Goal: Transaction & Acquisition: Purchase product/service

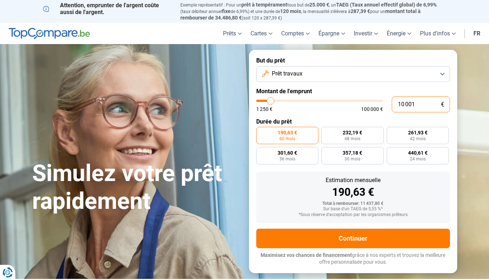
click at [401, 104] on input "10 001" at bounding box center [421, 104] width 58 height 16
type input "1"
type input "1250"
type input "15"
type input "1250"
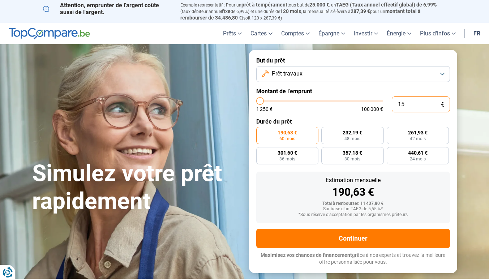
type input "1"
type input "1250"
type input "0"
type input "1250"
type input "5"
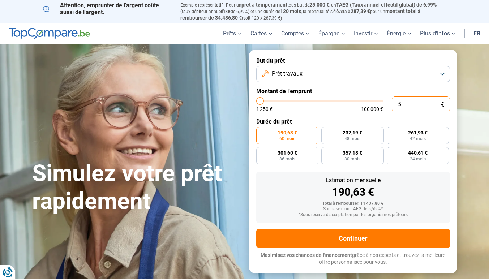
type input "1250"
type input "50"
type input "1250"
type input "500"
type input "1250"
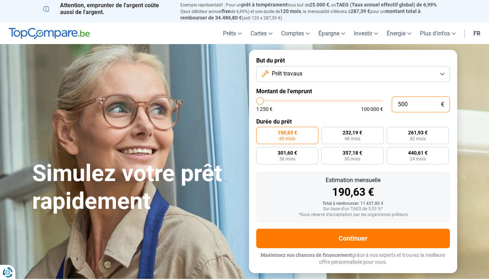
type input "5 000"
type input "5000"
type input "50 000"
type input "50000"
radio input "false"
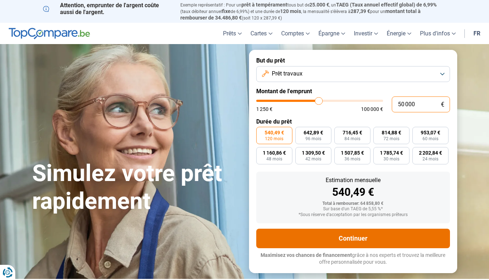
type input "50 000"
click at [319, 236] on button "Continuer" at bounding box center [353, 239] width 194 height 20
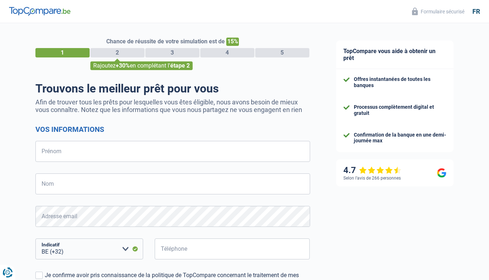
select select "32"
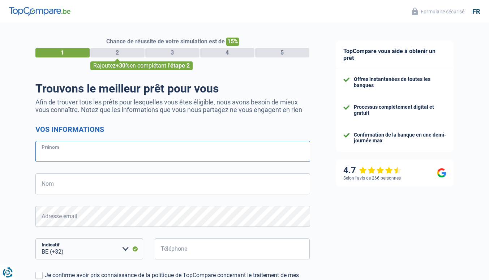
click at [154, 148] on input "Prénom" at bounding box center [172, 151] width 275 height 21
type input "[PERSON_NAME]"
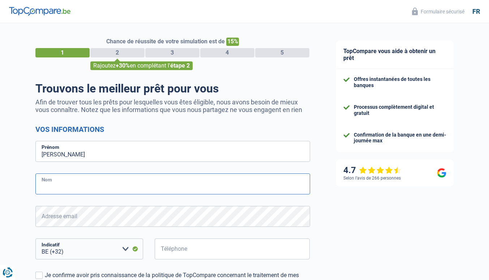
type input "Stricklesse"
type input "472705763"
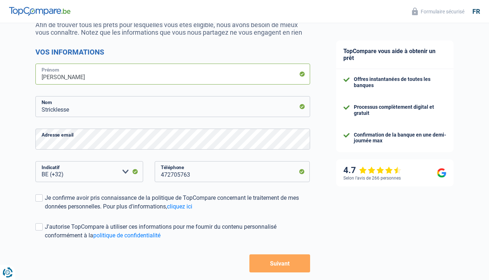
scroll to position [78, 0]
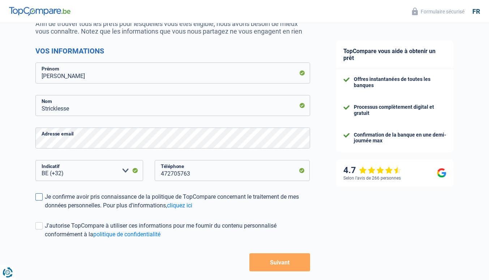
click at [36, 200] on span at bounding box center [38, 196] width 7 height 7
click at [45, 210] on input "Je confirme avoir pris connaissance de la politique de TopCompare concernant le…" at bounding box center [45, 210] width 0 height 0
click at [42, 228] on label "J'autorise TopCompare à utiliser ces informations pour me fournir du contenu pe…" at bounding box center [172, 229] width 275 height 17
click at [45, 239] on input "J'autorise TopCompare à utiliser ces informations pour me fournir du contenu pe…" at bounding box center [45, 239] width 0 height 0
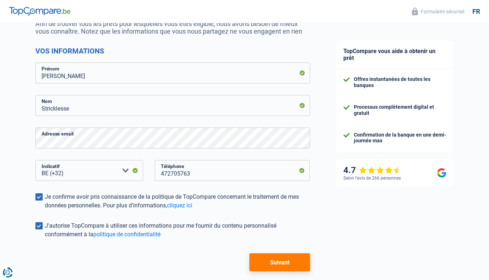
click at [289, 270] on button "Suivant" at bounding box center [279, 262] width 60 height 18
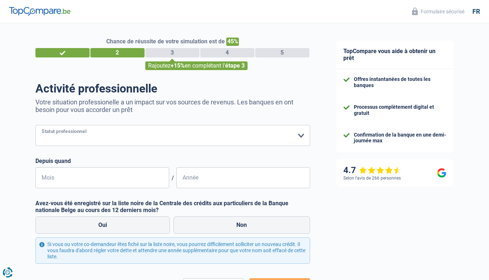
click at [138, 137] on select "Ouvrier Employé privé Employé public Invalide Indépendant Pensionné Chômeur Mut…" at bounding box center [172, 135] width 275 height 21
click at [35, 125] on select "Ouvrier Employé privé Employé public Invalide Indépendant Pensionné Chômeur Mut…" at bounding box center [172, 135] width 275 height 21
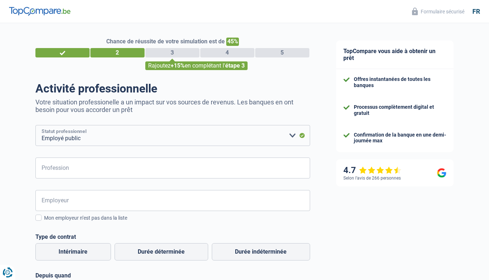
click at [127, 137] on select "Ouvrier Employé privé Employé public Invalide Indépendant Pensionné Chômeur Mut…" at bounding box center [172, 135] width 275 height 21
select select "privateEmployee"
click at [35, 125] on select "Ouvrier Employé privé Employé public Invalide Indépendant Pensionné Chômeur Mut…" at bounding box center [172, 135] width 275 height 21
click at [87, 165] on input "Profession" at bounding box center [172, 168] width 275 height 21
type input "Enseignante"
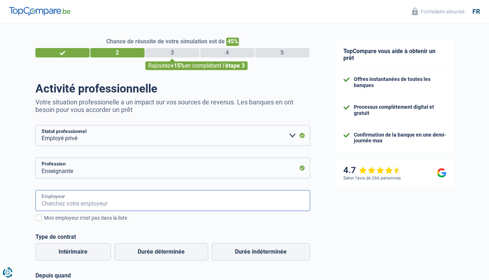
click at [67, 199] on input "Employeur" at bounding box center [172, 200] width 275 height 21
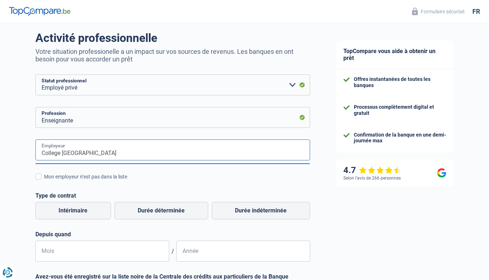
scroll to position [54, 0]
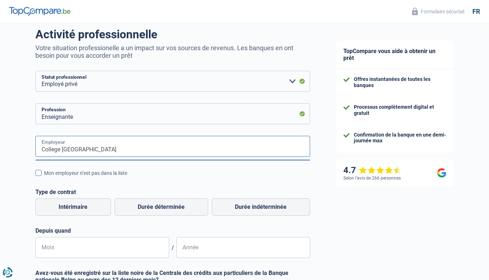
type input "College [GEOGRAPHIC_DATA]"
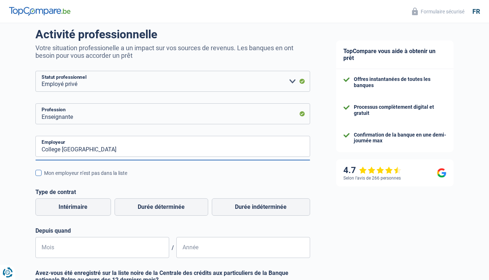
click at [39, 175] on span at bounding box center [38, 173] width 6 height 6
click at [44, 177] on input "Mon employeur n’est pas dans la liste" at bounding box center [44, 177] width 0 height 0
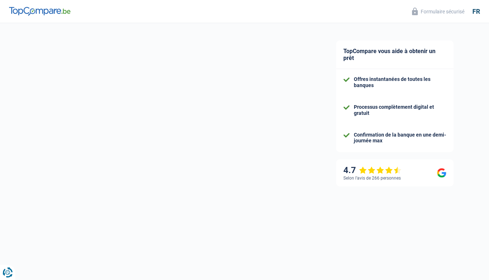
select select "32"
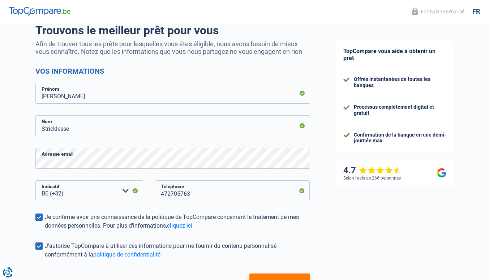
scroll to position [111, 0]
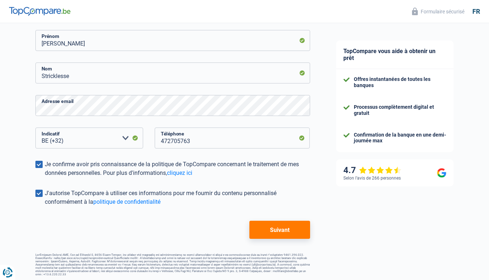
click at [274, 225] on button "Suivant" at bounding box center [279, 230] width 60 height 18
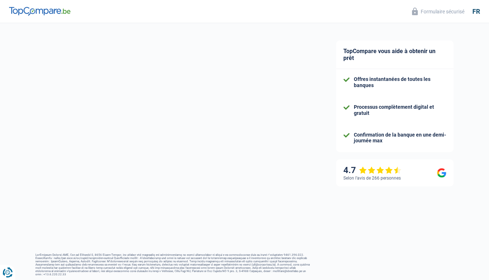
scroll to position [53, 0]
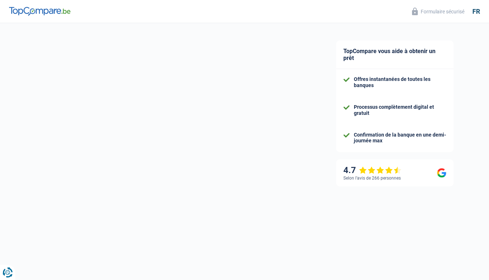
select select "privateEmployee"
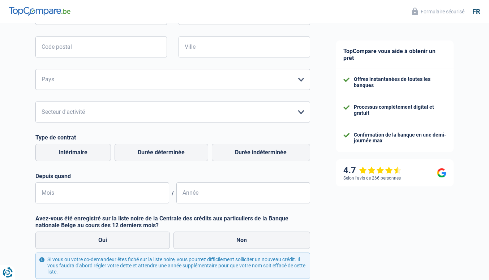
scroll to position [241, 0]
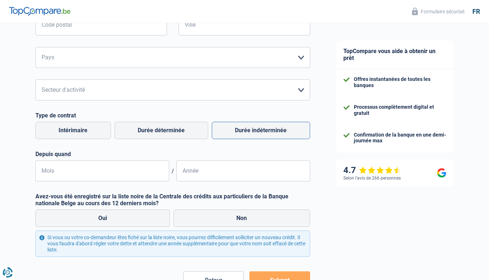
click at [253, 132] on label "Durée indéterminée" at bounding box center [261, 130] width 98 height 17
click at [253, 132] on input "Durée indéterminée" at bounding box center [261, 130] width 98 height 17
radio input "true"
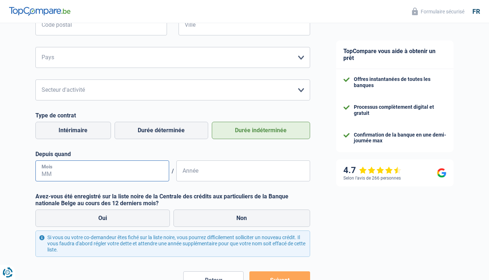
click at [132, 170] on input "Mois" at bounding box center [102, 170] width 134 height 21
type input "01"
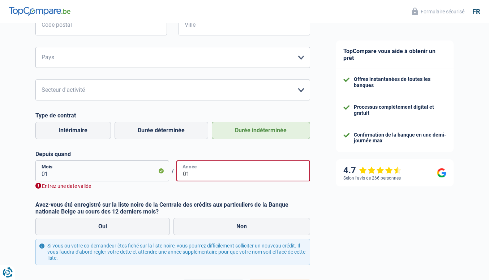
type input "01"
click at [112, 171] on input "01" at bounding box center [102, 170] width 134 height 21
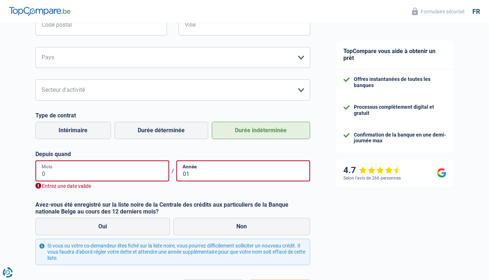
type input "09"
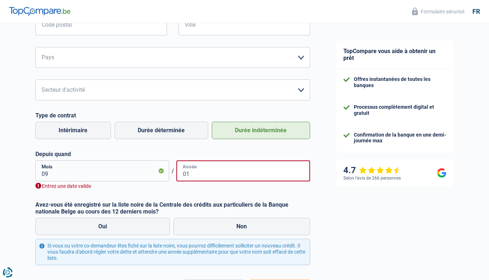
type input "0"
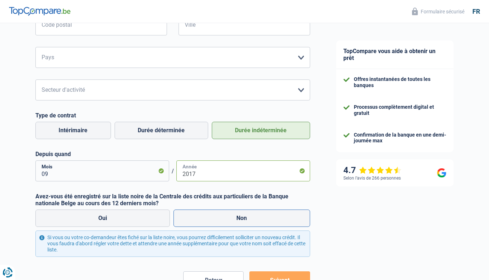
type input "2017"
click at [184, 215] on label "Non" at bounding box center [241, 218] width 137 height 17
click at [184, 215] on input "Non" at bounding box center [241, 218] width 137 height 17
radio input "true"
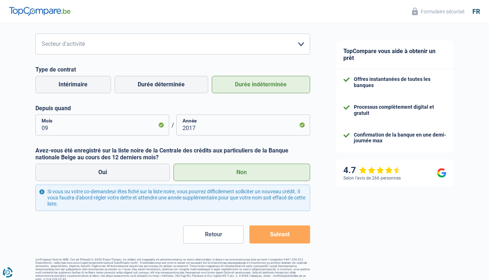
scroll to position [287, 0]
click at [261, 234] on button "Suivant" at bounding box center [279, 234] width 60 height 18
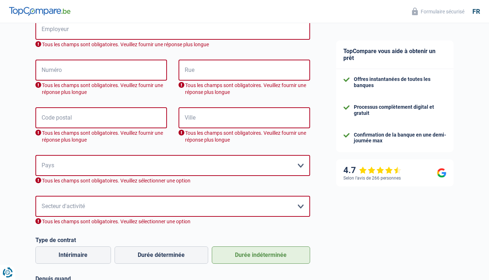
scroll to position [166, 0]
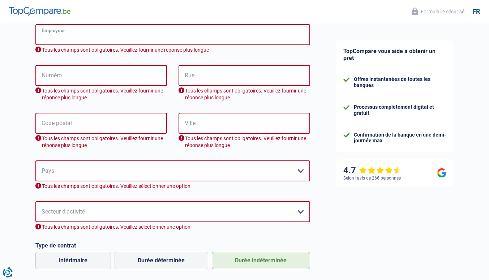
click at [86, 41] on input "Employeur" at bounding box center [172, 34] width 275 height 21
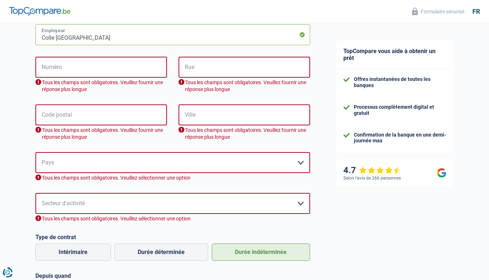
type input "Colle [GEOGRAPHIC_DATA]"
click at [67, 65] on input "Numéro" at bounding box center [101, 67] width 132 height 21
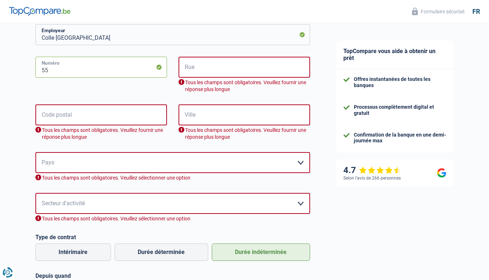
type input "55"
click at [193, 69] on input "Rue" at bounding box center [244, 67] width 132 height 21
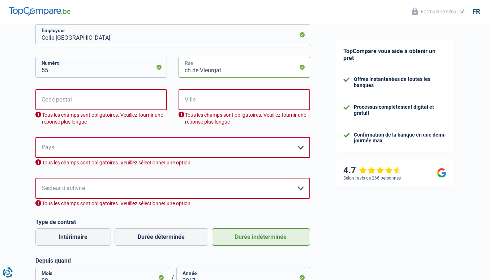
type input "ch de Vleurgat"
click at [122, 100] on input "Code postal" at bounding box center [101, 99] width 132 height 21
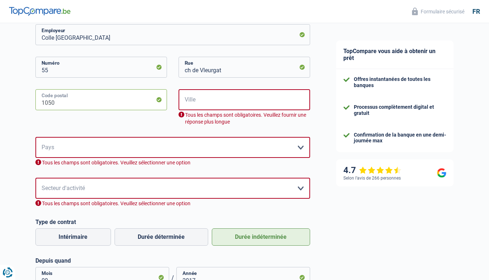
type input "1050"
click at [212, 96] on input "Ville" at bounding box center [244, 99] width 132 height 21
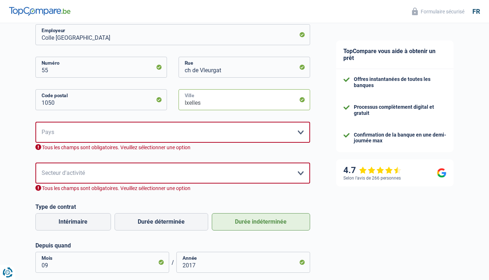
type input "Ixelles"
click at [184, 130] on select "[GEOGRAPHIC_DATA] [GEOGRAPHIC_DATA] [GEOGRAPHIC_DATA] [GEOGRAPHIC_DATA] [GEOGRA…" at bounding box center [172, 132] width 275 height 21
select select "BE"
click at [35, 122] on select "[GEOGRAPHIC_DATA] [GEOGRAPHIC_DATA] [GEOGRAPHIC_DATA] [GEOGRAPHIC_DATA] [GEOGRA…" at bounding box center [172, 132] width 275 height 21
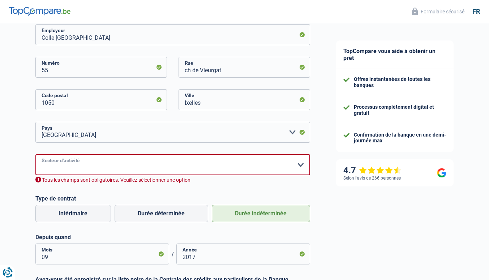
click at [115, 161] on select "Agriculture/Pêche Industrie Horeca Courier/Fitness/Taxi Construction Banques/As…" at bounding box center [172, 164] width 275 height 21
select select "stateUniversityEu"
click at [35, 154] on select "Agriculture/Pêche Industrie Horeca Courier/Fitness/Taxi Construction Banques/As…" at bounding box center [172, 164] width 275 height 21
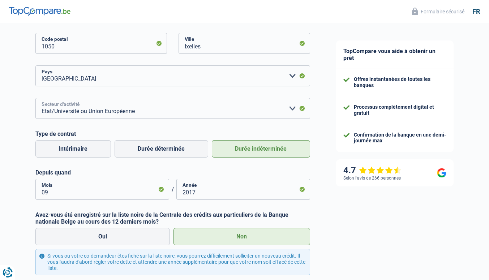
scroll to position [280, 0]
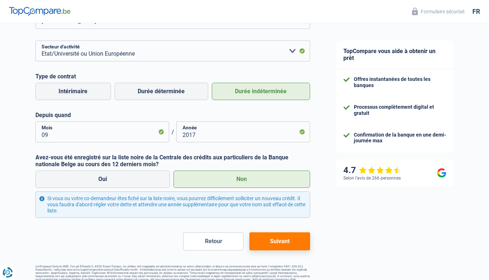
click at [270, 242] on button "Suivant" at bounding box center [279, 241] width 60 height 18
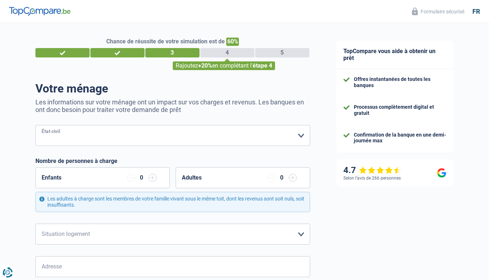
click at [67, 137] on select "[PERSON_NAME](e) Cohabitant(e) légal(e) Divorcé(e) Veuf(ve) Séparé (de fait) Ve…" at bounding box center [172, 135] width 275 height 21
select select "married"
click at [35, 125] on select "[PERSON_NAME](e) Cohabitant(e) légal(e) Divorcé(e) Veuf(ve) Séparé (de fait) Ve…" at bounding box center [172, 135] width 275 height 21
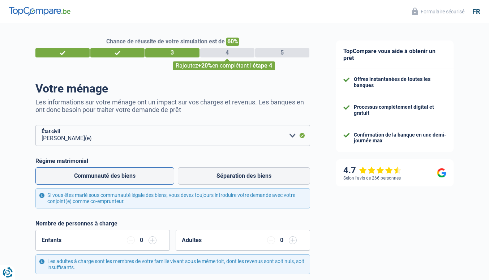
click at [156, 176] on label "Communauté des biens" at bounding box center [104, 175] width 139 height 17
click at [156, 176] on input "Communauté des biens" at bounding box center [104, 175] width 139 height 17
radio input "true"
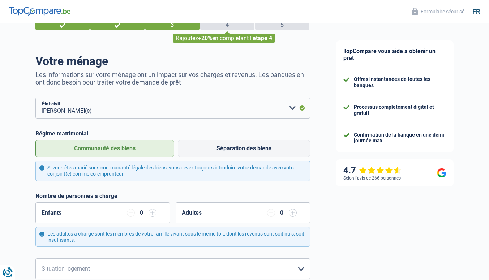
scroll to position [43, 0]
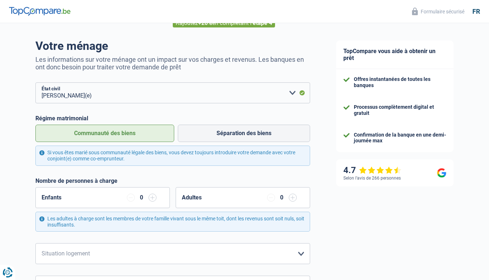
click at [154, 198] on input "button" at bounding box center [152, 198] width 8 height 8
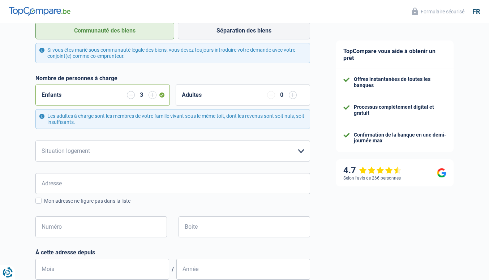
scroll to position [146, 0]
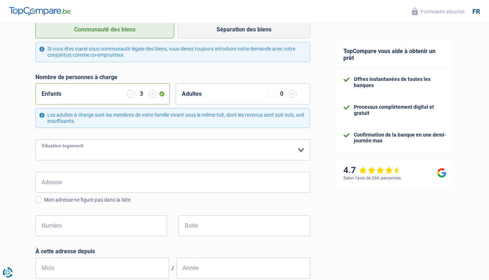
click at [149, 145] on select "Locataire Propriétaire avec prêt hypothécaire Propriétaire sans prêt hypothécai…" at bounding box center [172, 149] width 275 height 21
select select "ownerWithMortgage"
click at [35, 140] on select "Locataire Propriétaire avec prêt hypothécaire Propriétaire sans prêt hypothécai…" at bounding box center [172, 149] width 275 height 21
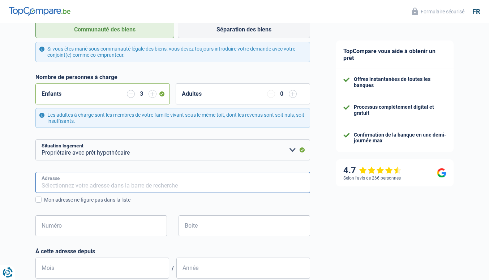
click at [113, 184] on input "Adresse" at bounding box center [172, 182] width 275 height 21
type input "[GEOGRAPHIC_DATA]"
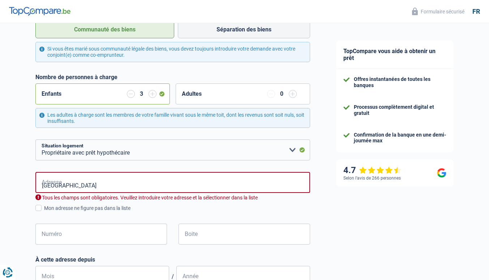
type input "[GEOGRAPHIC_DATA]"
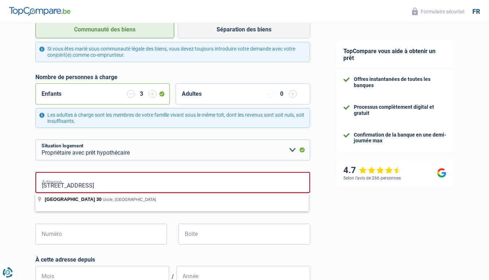
type input "[STREET_ADDRESS]"
click at [13, 220] on div "Chance de réussite de votre simulation est de 60% 1 2 3 4 5 Rajoutez +20% en co…" at bounding box center [161, 225] width 323 height 702
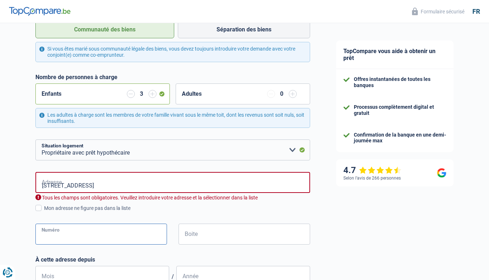
click at [50, 233] on input "Numéro" at bounding box center [101, 234] width 132 height 21
type input "30"
click at [151, 181] on input "[STREET_ADDRESS]" at bounding box center [172, 182] width 275 height 21
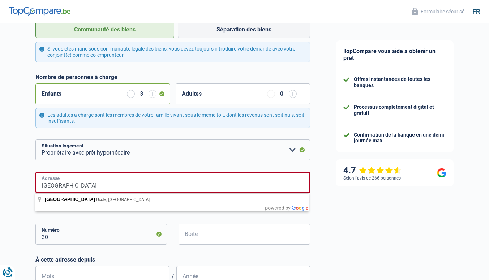
type input "[GEOGRAPHIC_DATA]"
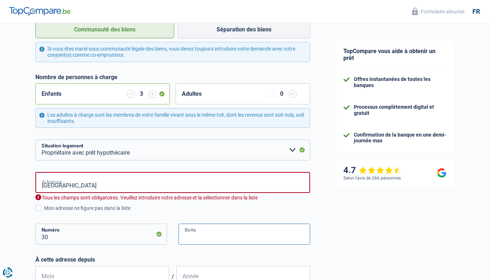
click at [203, 234] on input "Boite" at bounding box center [244, 234] width 132 height 21
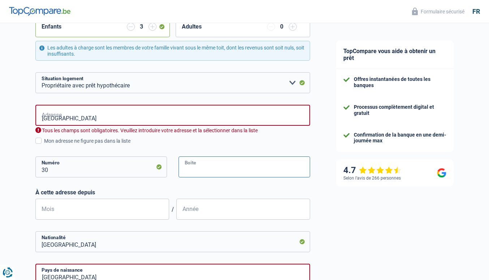
scroll to position [214, 0]
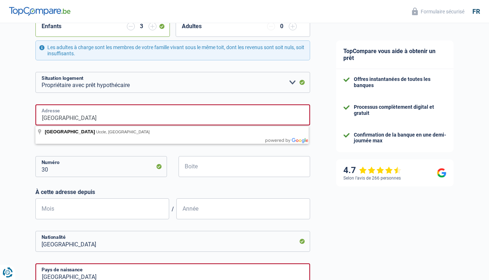
click at [97, 117] on input "[GEOGRAPHIC_DATA]" at bounding box center [172, 114] width 275 height 21
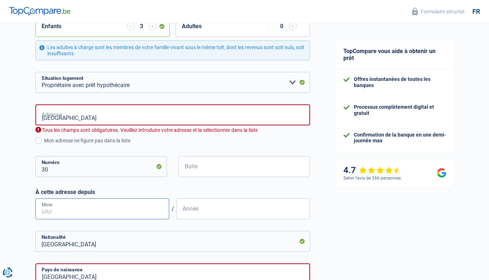
click at [69, 210] on input "Mois" at bounding box center [102, 208] width 134 height 21
type input "01"
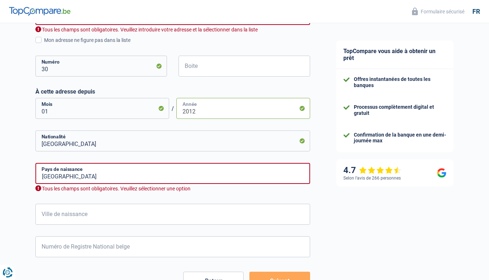
scroll to position [339, 0]
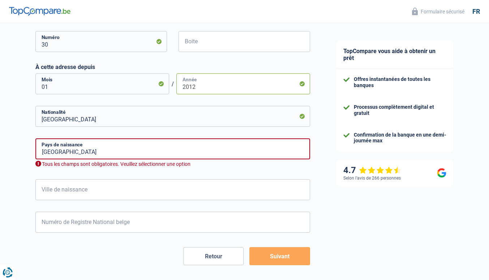
type input "2012"
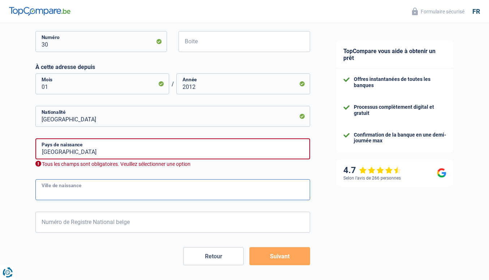
click at [149, 190] on input "Ville de naissance" at bounding box center [172, 189] width 275 height 21
type input "[GEOGRAPHIC_DATA]"
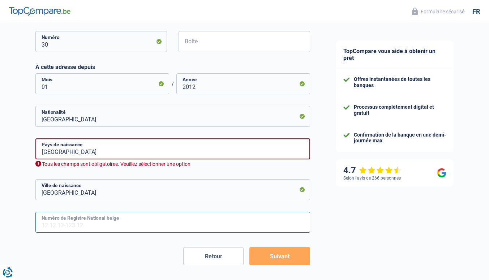
click at [113, 224] on input "Numéro de Registre National belge" at bounding box center [172, 222] width 275 height 21
type input "83.04.24-240.35"
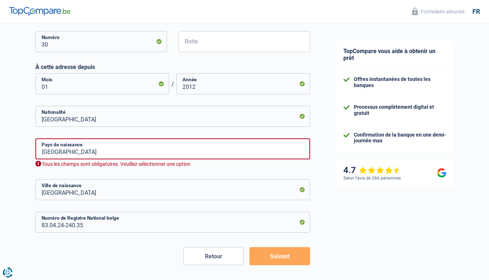
click at [274, 255] on button "Suivant" at bounding box center [279, 256] width 60 height 18
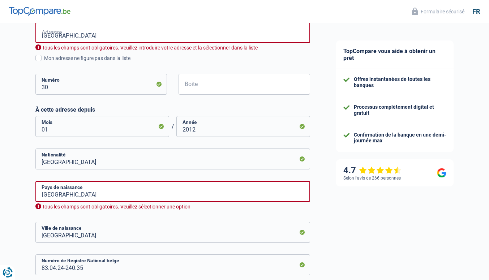
scroll to position [292, 0]
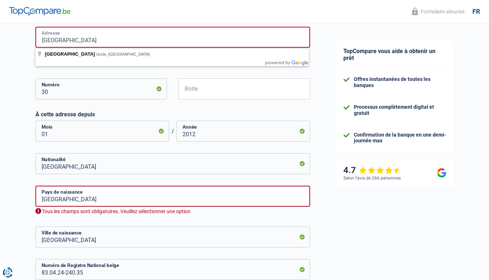
click at [119, 43] on input "[GEOGRAPHIC_DATA]" at bounding box center [172, 37] width 275 height 21
type input "r"
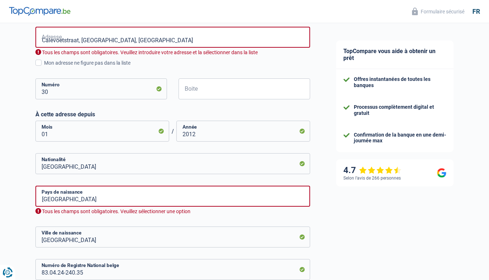
type input "[STREET_ADDRESS]"
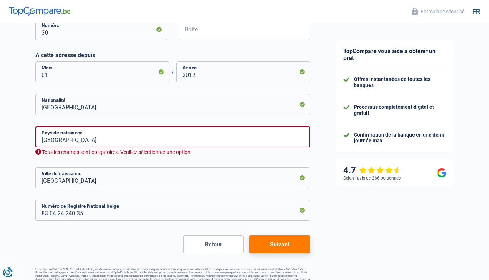
scroll to position [357, 0]
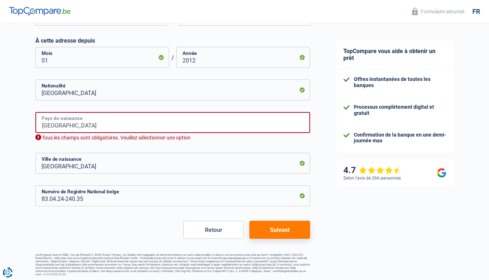
click at [86, 128] on input "[GEOGRAPHIC_DATA]" at bounding box center [172, 122] width 275 height 21
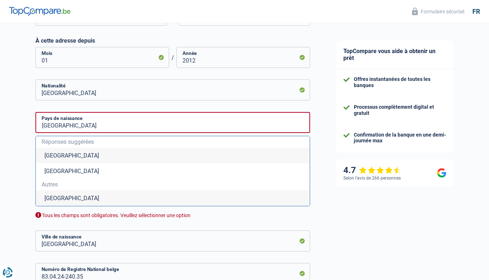
click at [70, 154] on li "[GEOGRAPHIC_DATA]" at bounding box center [173, 156] width 274 height 16
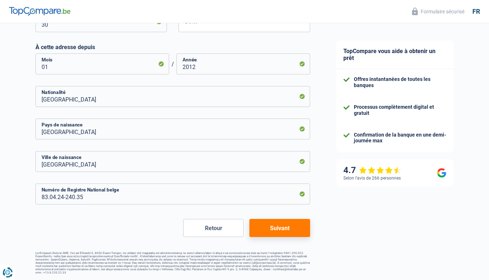
scroll to position [349, 0]
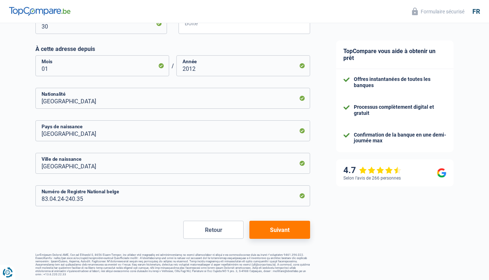
click at [287, 229] on button "Suivant" at bounding box center [279, 230] width 60 height 18
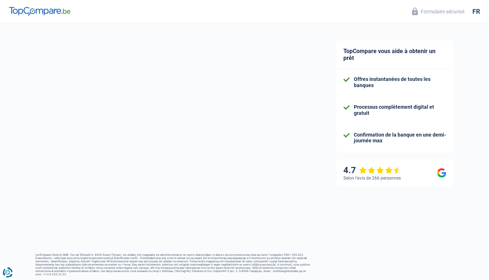
select select "familyAllowances"
select select "netSalary"
select select "mealVouchers"
select select "mortgage"
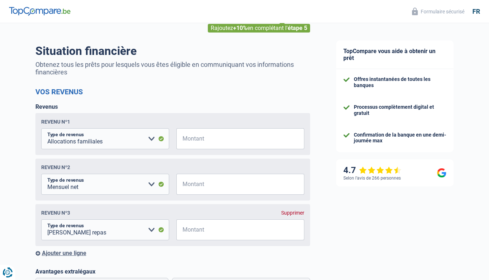
scroll to position [48, 0]
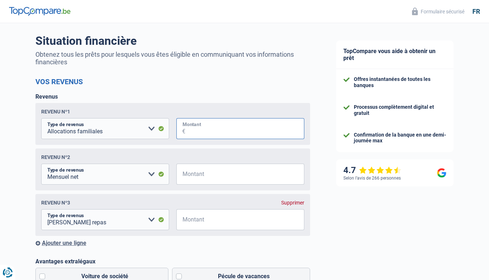
click at [190, 130] on input "Montant" at bounding box center [244, 128] width 119 height 21
type input "600"
click at [189, 174] on input "Montant" at bounding box center [244, 174] width 119 height 21
type input "3.200"
click at [143, 220] on select "Allocation d'handicap Allocations chômage Allocations familiales Chèques repas …" at bounding box center [105, 219] width 128 height 21
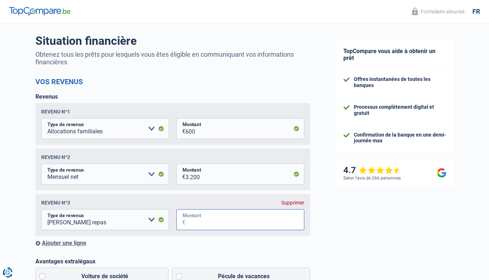
click at [190, 223] on input "Montant" at bounding box center [244, 219] width 119 height 21
type input "0"
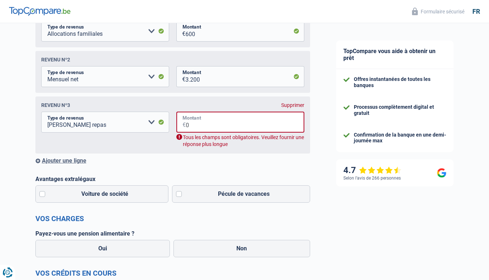
scroll to position [146, 0]
click at [152, 125] on select "Allocation d'handicap Allocations chômage Allocations familiales Chèques repas …" at bounding box center [105, 121] width 128 height 21
click at [205, 124] on input "Montant" at bounding box center [245, 121] width 119 height 21
type input "0"
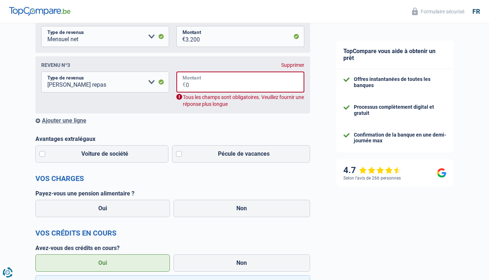
scroll to position [186, 0]
type input "0"
click at [177, 156] on label "Pécule de vacances" at bounding box center [241, 153] width 138 height 17
click at [177, 156] on input "Pécule de vacances" at bounding box center [241, 153] width 138 height 17
checkbox input "true"
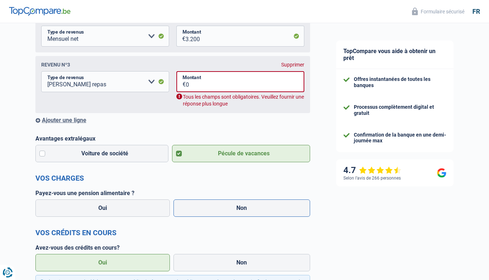
click at [197, 209] on label "Non" at bounding box center [241, 207] width 137 height 17
click at [197, 209] on input "Non" at bounding box center [241, 207] width 137 height 17
radio input "true"
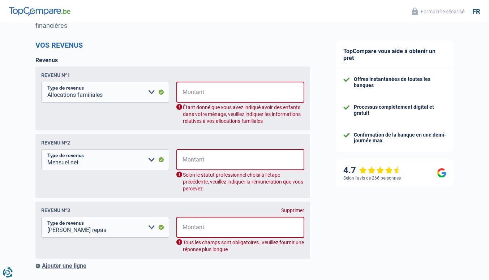
scroll to position [85, 0]
click at [205, 96] on input "Montant" at bounding box center [245, 91] width 119 height 21
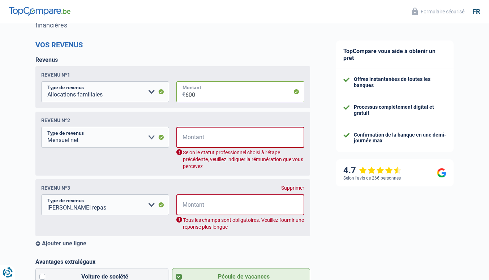
type input "600"
click at [196, 139] on input "Montant" at bounding box center [245, 137] width 119 height 21
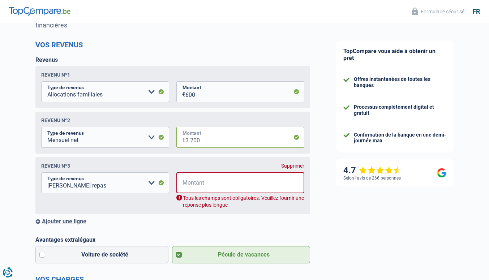
type input "3.200"
click at [162, 185] on select "Allocation d'handicap Allocations chômage Allocations familiales Chèques repas …" at bounding box center [105, 182] width 128 height 21
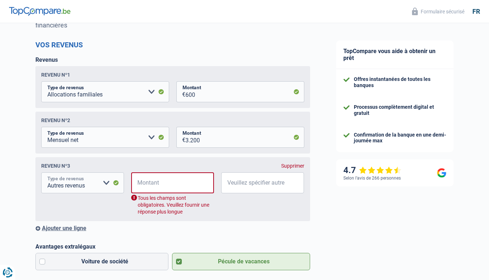
click at [107, 186] on select "Allocation d'handicap Allocations chômage Allocations familiales Chèques repas …" at bounding box center [82, 182] width 83 height 21
select select "mealVouchers"
click at [41, 174] on select "Allocation d'handicap Allocations chômage Allocations familiales Chèques repas …" at bounding box center [82, 182] width 83 height 21
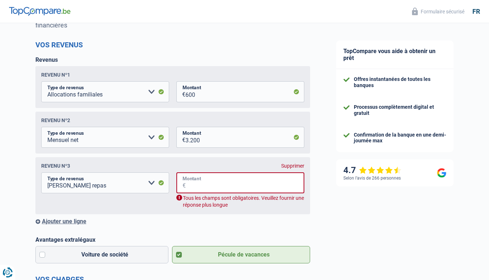
drag, startPoint x: 78, startPoint y: 73, endPoint x: 210, endPoint y: 184, distance: 172.2
click at [210, 184] on input "Montant" at bounding box center [245, 182] width 119 height 21
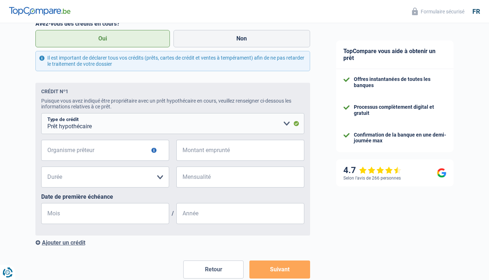
scroll to position [395, 0]
type input "1"
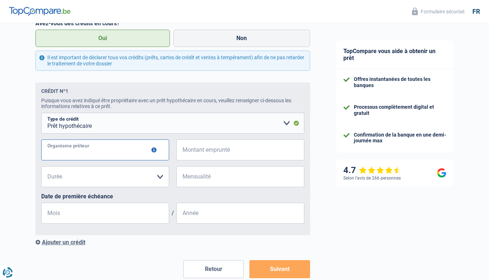
click at [139, 154] on input "Organisme prêteur" at bounding box center [105, 149] width 128 height 21
type input "BNP Parisbas Fortis"
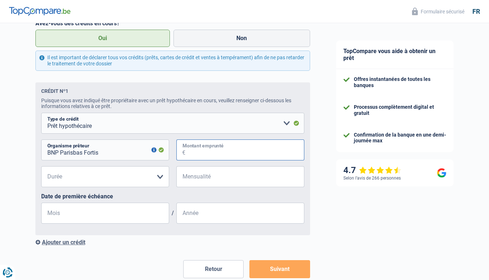
click at [195, 154] on input "Montant emprunté" at bounding box center [244, 149] width 119 height 21
type input "250.000"
click at [159, 177] on select "120 mois 180 mois 240 mois 300 mois 360 mois 420 mois Veuillez sélectionner une…" at bounding box center [105, 176] width 128 height 21
select select "420"
click at [41, 168] on select "120 mois 180 mois 240 mois 300 mois 360 mois 420 mois Veuillez sélectionner une…" at bounding box center [105, 176] width 128 height 21
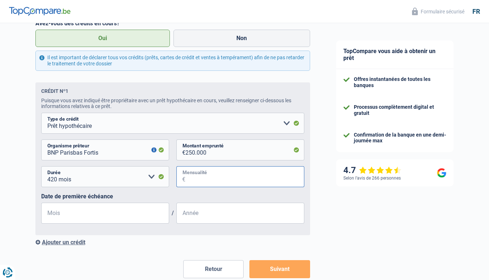
click at [203, 182] on input "Mensualité" at bounding box center [244, 176] width 119 height 21
type input "1.200"
click at [148, 214] on input "Mois" at bounding box center [105, 213] width 128 height 21
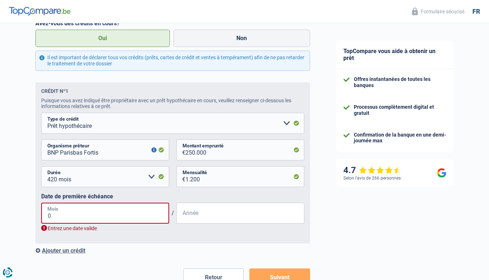
type input "01"
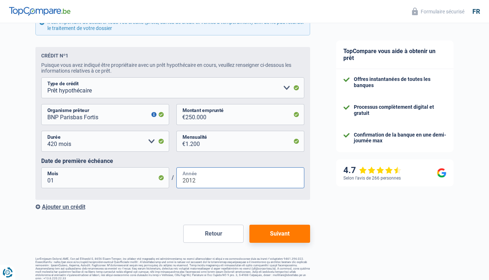
scroll to position [431, 0]
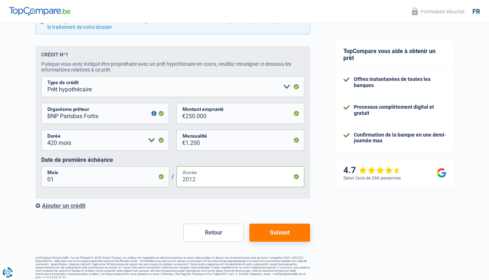
type input "2012"
click at [275, 232] on button "Suivant" at bounding box center [279, 233] width 60 height 18
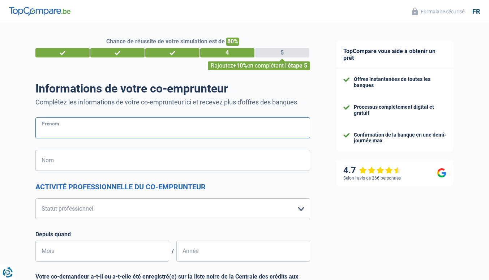
click at [108, 126] on input "Prénom" at bounding box center [172, 127] width 275 height 21
type input "[PERSON_NAME]"
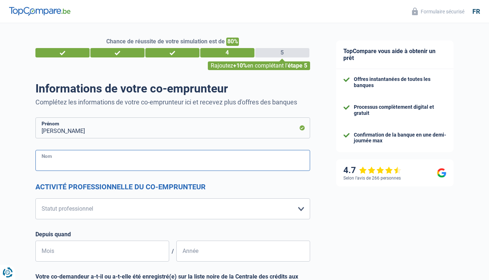
click at [81, 167] on input "Nom" at bounding box center [172, 160] width 275 height 21
type input "Cinter"
click at [68, 208] on select "Ouvrier Employé privé Employé public Invalide Indépendant Pensionné Chômeur Mut…" at bounding box center [172, 208] width 275 height 21
select select "privateEmployee"
click at [35, 198] on select "Ouvrier Employé privé Employé public Invalide Indépendant Pensionné Chômeur Mut…" at bounding box center [172, 208] width 275 height 21
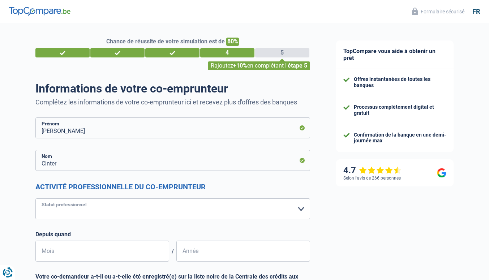
select select "netSalary"
select select "mealVouchers"
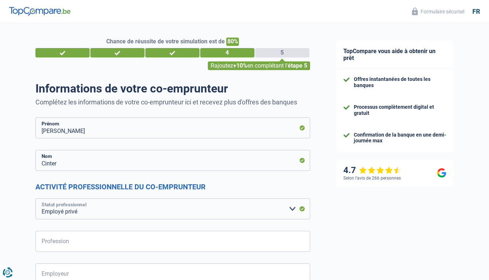
scroll to position [48, 0]
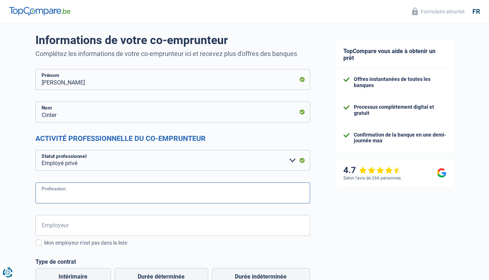
click at [88, 196] on input "Profession" at bounding box center [172, 192] width 275 height 21
type input "moniteur"
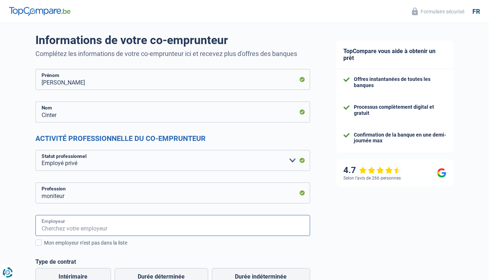
click at [61, 226] on input "Employeur" at bounding box center [172, 225] width 275 height 21
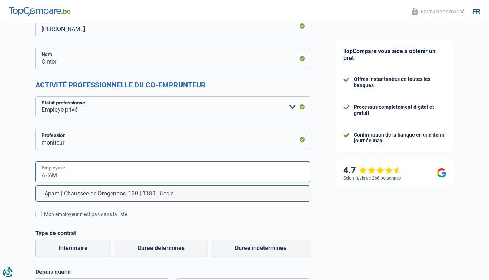
scroll to position [118, 0]
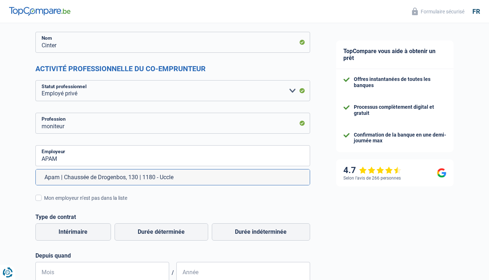
click at [101, 176] on li "Apam | Chaussée de Drogenbos, 130 | 1180 - Uccle" at bounding box center [173, 177] width 274 height 16
type input "Apam | Chaussée de Drogenbos, 130 | 1180 - Uccle"
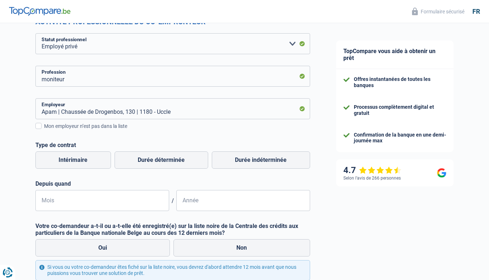
scroll to position [185, 0]
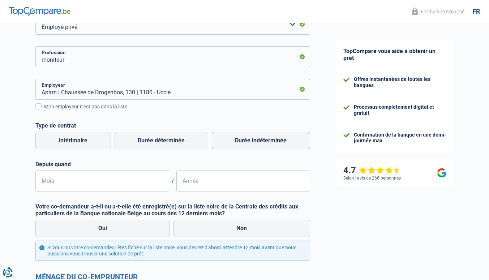
click at [232, 141] on label "Durée indéterminée" at bounding box center [261, 140] width 98 height 17
click at [232, 141] on input "Durée indéterminée" at bounding box center [261, 140] width 98 height 17
radio input "true"
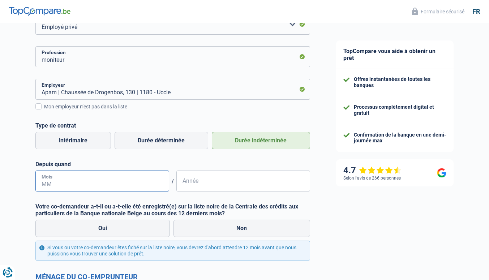
click at [145, 182] on input "Mois" at bounding box center [102, 181] width 134 height 21
type input "09"
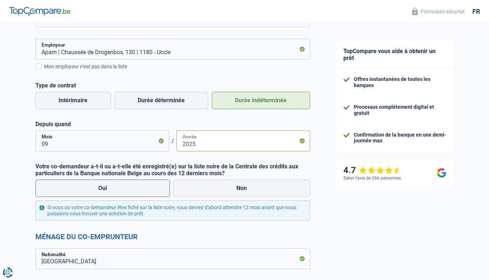
scroll to position [248, 0]
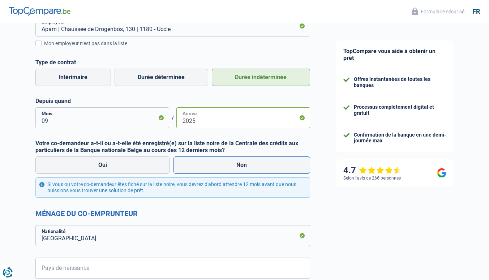
type input "2025"
click at [201, 161] on label "Non" at bounding box center [241, 164] width 137 height 17
click at [201, 161] on input "Non" at bounding box center [241, 164] width 137 height 17
radio input "true"
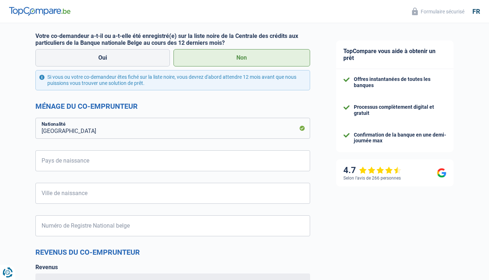
scroll to position [356, 0]
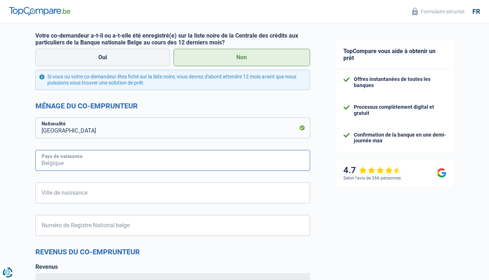
click at [122, 163] on input "Pays de naissance" at bounding box center [172, 160] width 275 height 21
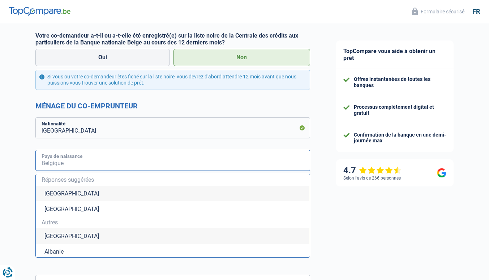
type input "S"
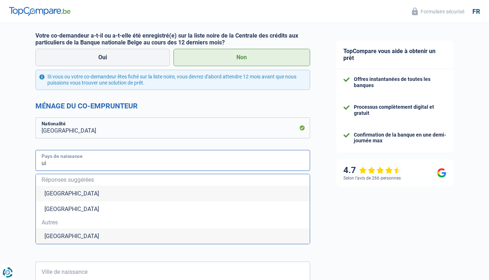
type input "u"
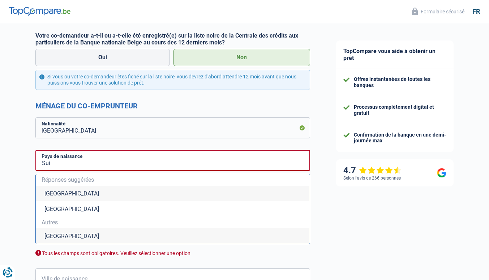
click at [66, 235] on li "[GEOGRAPHIC_DATA]" at bounding box center [173, 236] width 274 height 16
type input "[GEOGRAPHIC_DATA]"
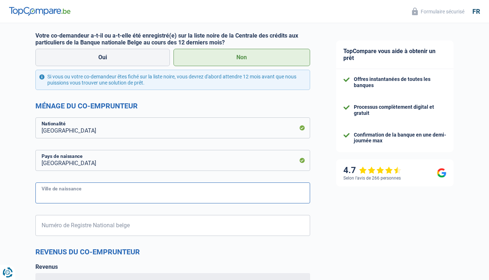
click at [78, 195] on input "Ville de naissance" at bounding box center [172, 192] width 275 height 21
type input "Sierre"
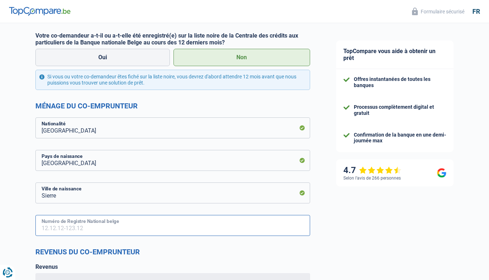
click at [69, 231] on input "Numéro de Registre National belge" at bounding box center [172, 225] width 275 height 21
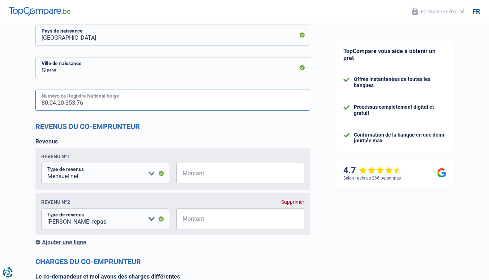
scroll to position [495, 0]
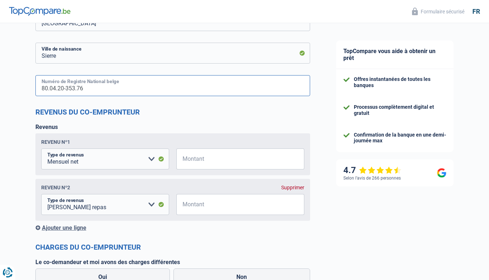
type input "80.04.20-353.76"
click at [192, 160] on input "Montant" at bounding box center [244, 158] width 119 height 21
type input "2.000"
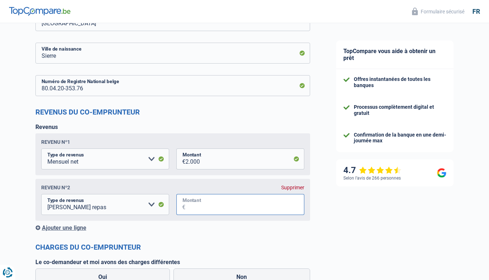
click at [191, 204] on input "Montant" at bounding box center [244, 204] width 119 height 21
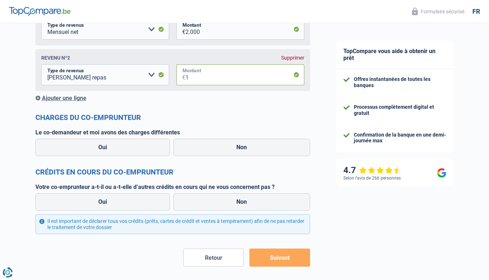
scroll to position [625, 0]
type input "1"
click at [222, 150] on label "Non" at bounding box center [241, 146] width 137 height 17
click at [222, 150] on input "Non" at bounding box center [241, 146] width 137 height 17
radio input "true"
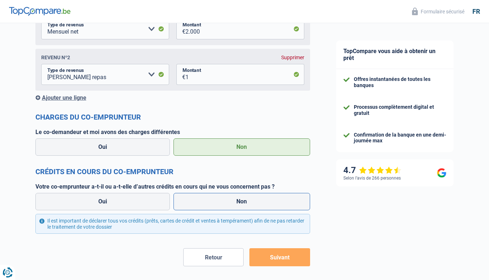
click at [219, 202] on label "Non" at bounding box center [241, 201] width 137 height 17
click at [219, 202] on input "Non" at bounding box center [241, 201] width 137 height 17
radio input "true"
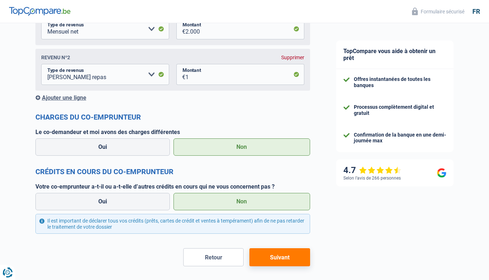
click at [261, 263] on button "Suivant" at bounding box center [279, 257] width 60 height 18
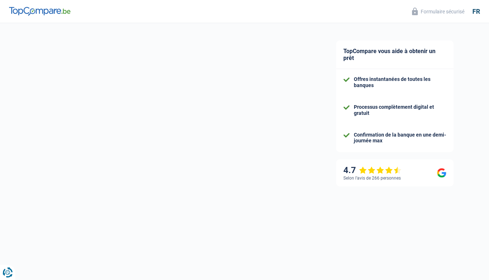
select select "renovation"
select select "120"
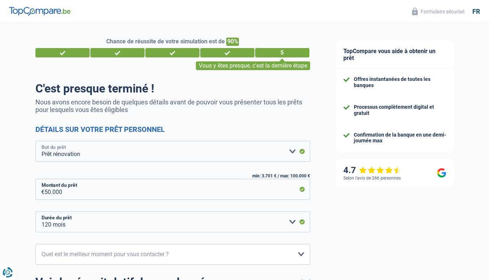
click at [194, 157] on select "Confort maison: meubles, textile, peinture, électroménager, outillage non-profe…" at bounding box center [172, 151] width 275 height 21
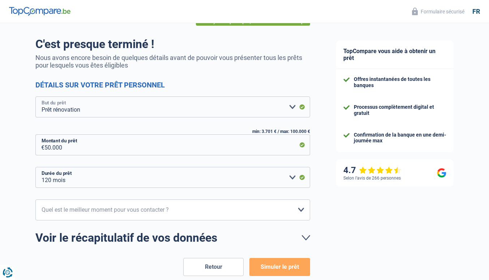
scroll to position [63, 0]
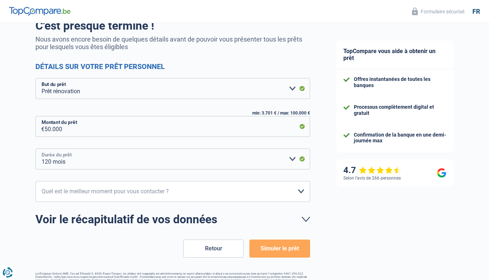
click at [289, 162] on select "12 mois 18 mois 24 mois 30 mois 36 mois 42 mois 48 mois 60 mois 72 mois 84 mois…" at bounding box center [172, 158] width 275 height 21
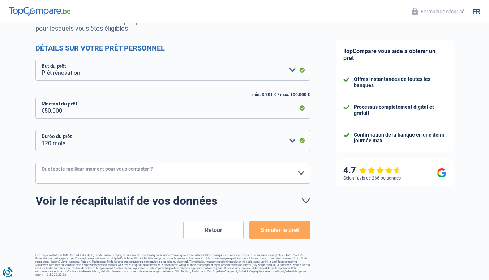
click at [301, 171] on select "10h-12h 12h-14h 14h-16h 16h-18h Veuillez sélectionner une option" at bounding box center [172, 173] width 275 height 21
select select "16-18"
click at [35, 163] on select "10h-12h 12h-14h 14h-16h 16h-18h Veuillez sélectionner une option" at bounding box center [172, 173] width 275 height 21
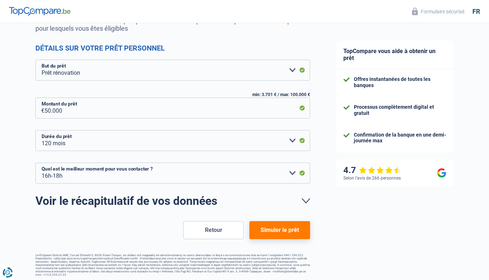
click at [264, 232] on button "Simuler le prêt" at bounding box center [279, 230] width 60 height 18
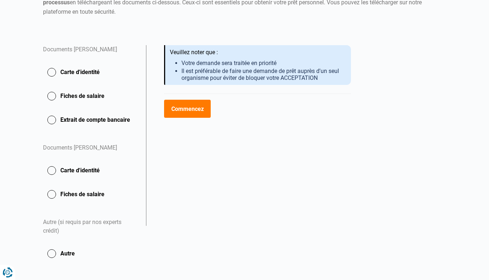
scroll to position [114, 0]
